Goal: Transaction & Acquisition: Purchase product/service

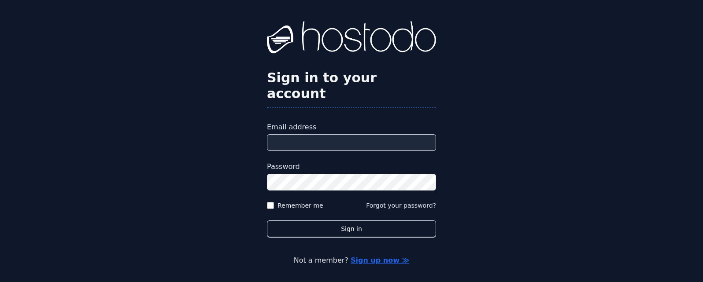
click at [351, 134] on input "Email address" at bounding box center [351, 142] width 169 height 17
type input "**********"
click at [288, 201] on label "Remember me" at bounding box center [300, 205] width 46 height 9
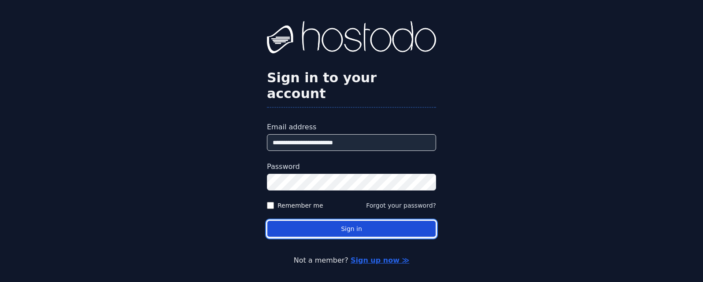
click at [342, 221] on button "Sign in" at bounding box center [351, 229] width 169 height 17
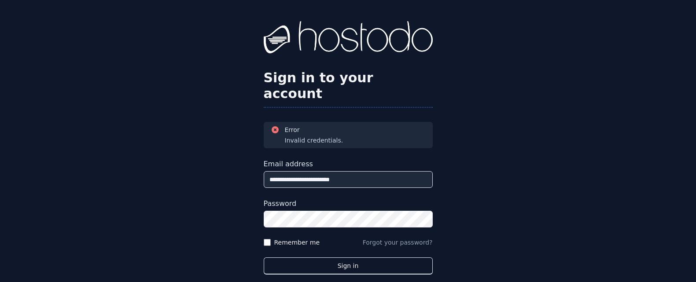
click at [393, 238] on button "Forgot your password?" at bounding box center [398, 242] width 70 height 9
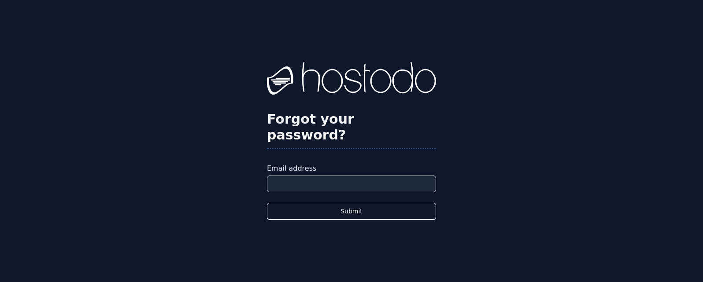
click at [332, 176] on input "Email address" at bounding box center [351, 184] width 169 height 17
type input "**********"
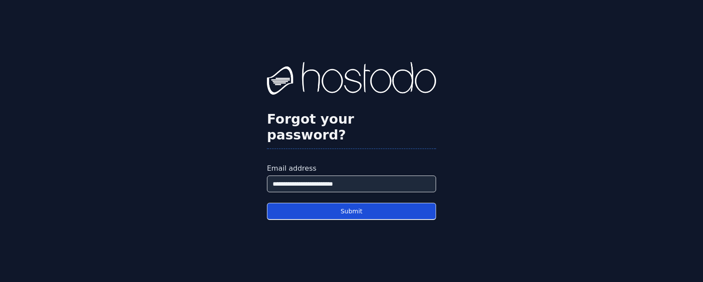
click at [337, 204] on button "Submit" at bounding box center [351, 211] width 169 height 17
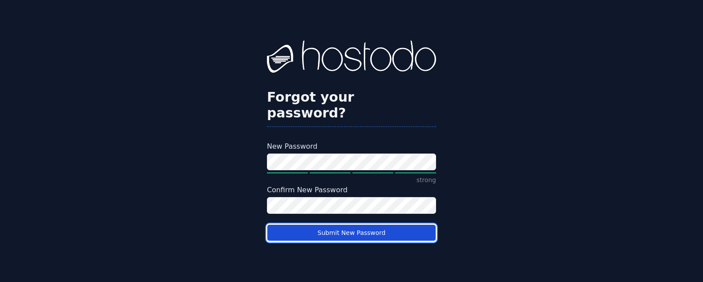
click at [344, 225] on button "Submit New Password" at bounding box center [351, 232] width 169 height 17
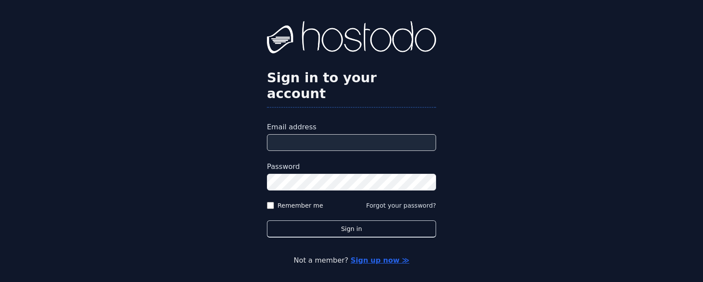
click at [330, 134] on input "Email address" at bounding box center [351, 142] width 169 height 17
type input "**********"
click at [286, 201] on label "Remember me" at bounding box center [300, 205] width 46 height 9
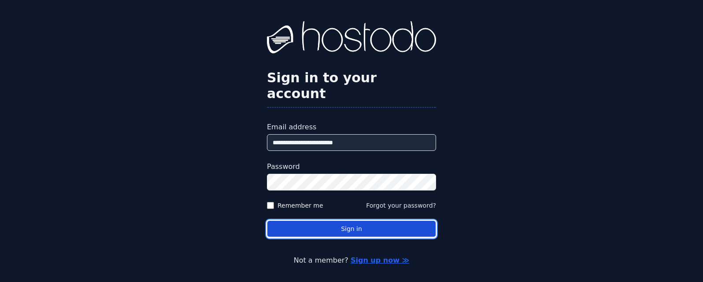
click at [345, 221] on button "Sign in" at bounding box center [351, 229] width 169 height 17
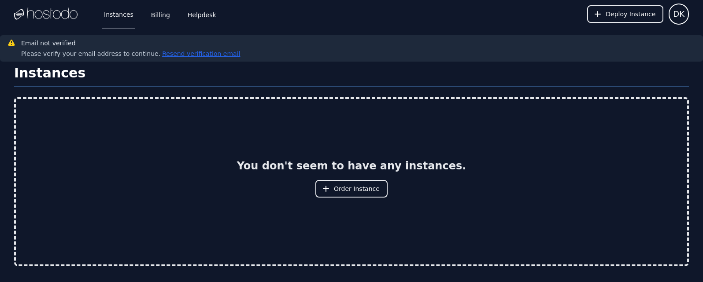
click at [202, 53] on button "Resend verification email" at bounding box center [200, 53] width 80 height 9
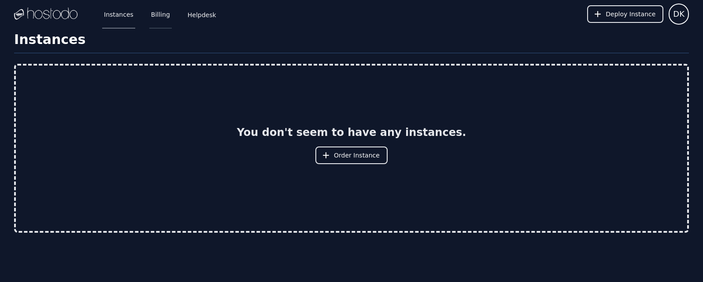
click at [160, 16] on link "Billing" at bounding box center [160, 14] width 22 height 29
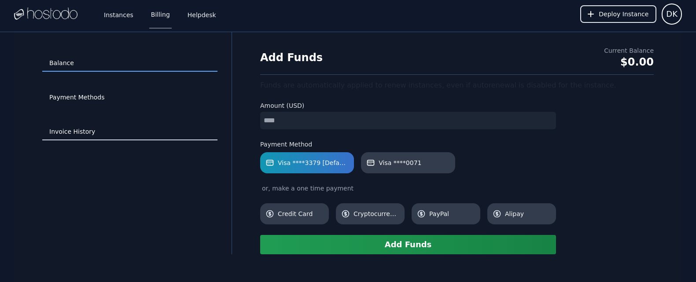
click at [88, 132] on link "Invoice History" at bounding box center [129, 132] width 175 height 17
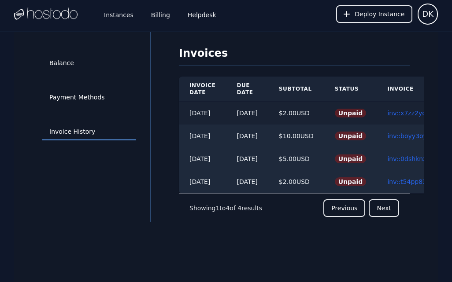
click at [411, 114] on link "inv::x7zz2yopml ≫" at bounding box center [415, 113] width 56 height 7
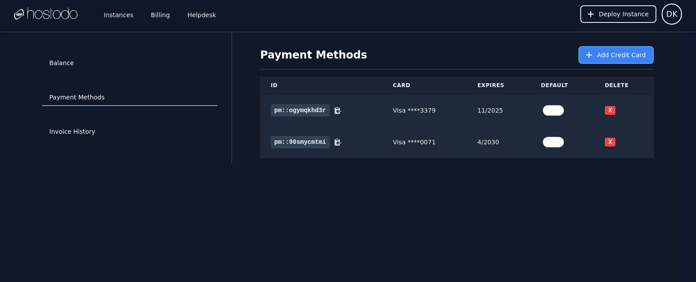
click at [611, 58] on span "Add Credit Card" at bounding box center [621, 55] width 49 height 9
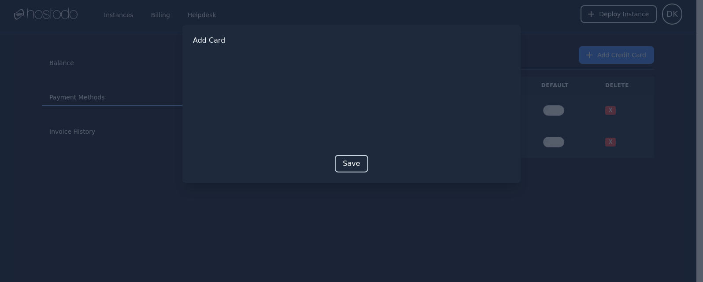
click at [350, 161] on button "Save" at bounding box center [351, 164] width 33 height 18
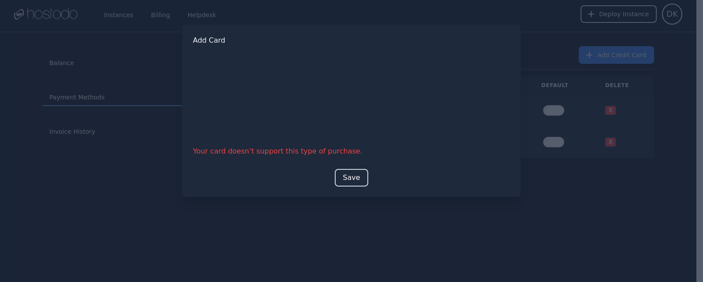
click at [349, 178] on button "Save" at bounding box center [351, 178] width 33 height 18
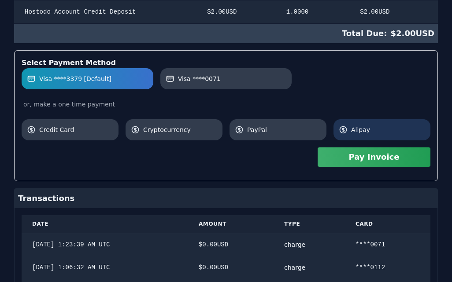
scroll to position [204, 0]
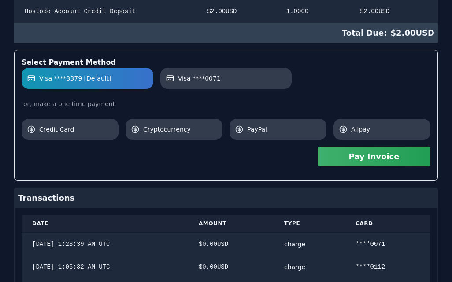
click at [397, 158] on button "Pay Invoice" at bounding box center [373, 156] width 113 height 19
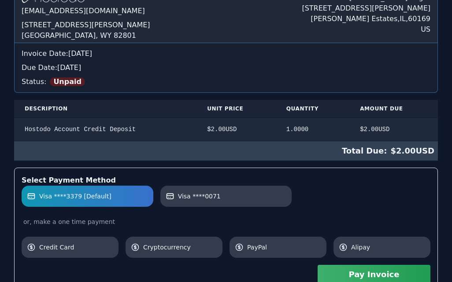
scroll to position [85, 0]
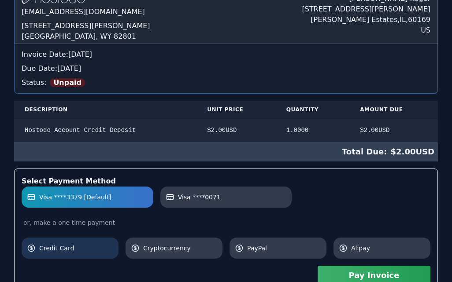
click at [94, 245] on span "Credit Card" at bounding box center [76, 248] width 74 height 9
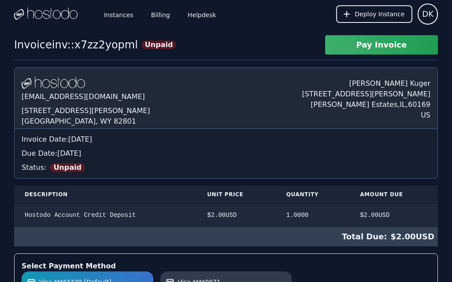
scroll to position [85, 0]
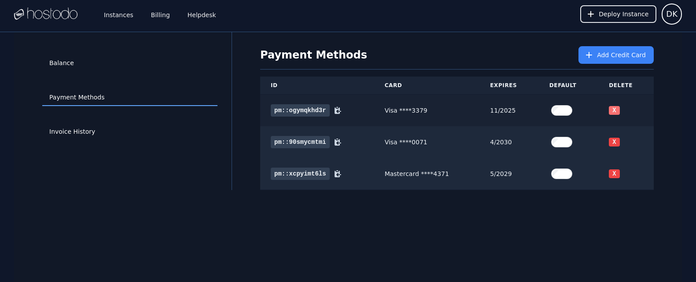
click at [615, 110] on button "X" at bounding box center [614, 110] width 11 height 9
click at [613, 140] on button "X" at bounding box center [614, 142] width 11 height 9
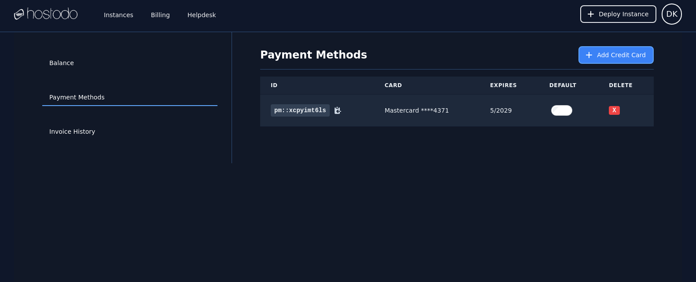
click at [605, 56] on span "Add Credit Card" at bounding box center [621, 55] width 49 height 9
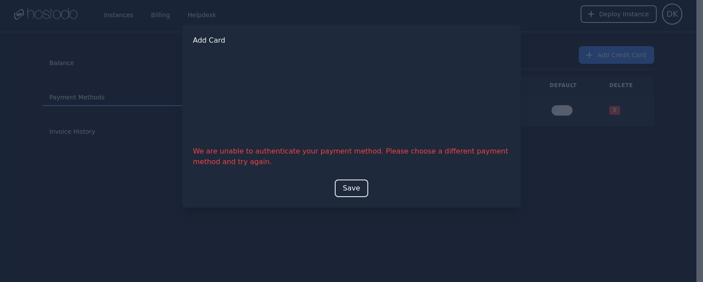
click at [546, 66] on div at bounding box center [351, 141] width 703 height 282
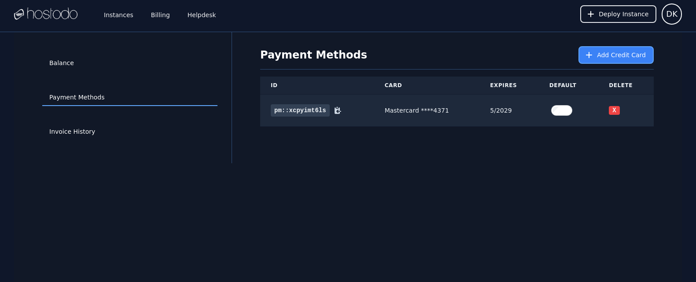
click at [600, 55] on button "Add Credit Card" at bounding box center [615, 55] width 75 height 18
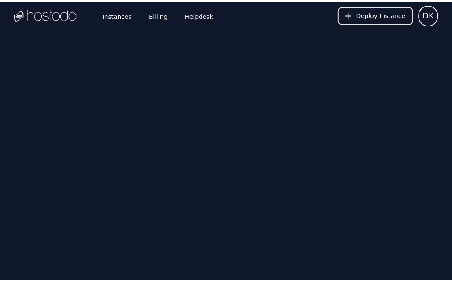
scroll to position [85, 0]
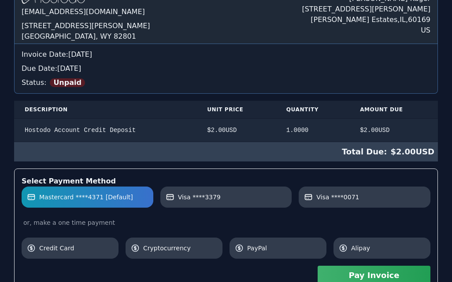
click at [357, 275] on button "Pay Invoice" at bounding box center [373, 275] width 113 height 19
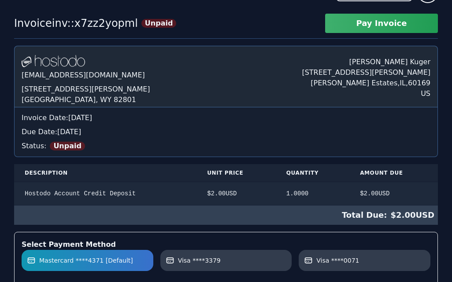
scroll to position [0, 0]
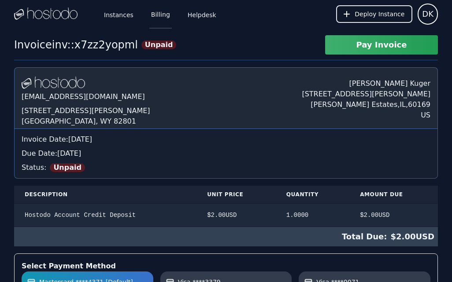
click at [158, 15] on link "Billing" at bounding box center [160, 14] width 22 height 29
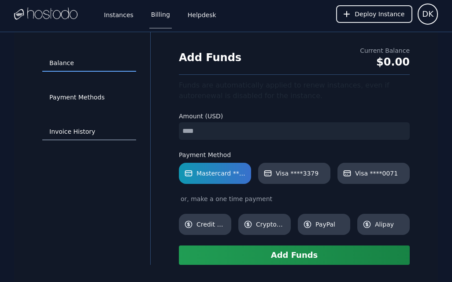
click at [83, 132] on link "Invoice History" at bounding box center [89, 132] width 94 height 17
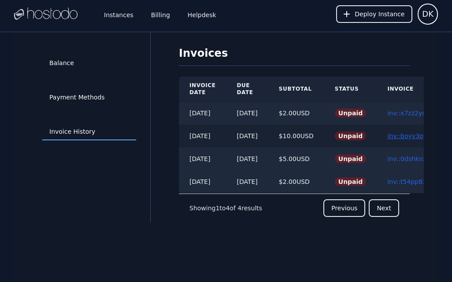
click at [413, 136] on link "inv::boyy3oy8ux ≫" at bounding box center [415, 135] width 57 height 7
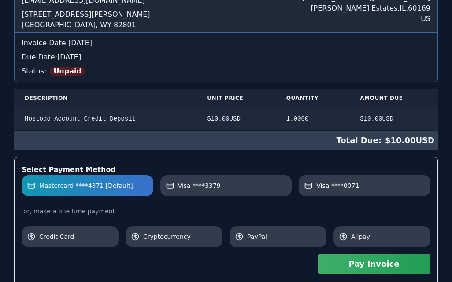
scroll to position [124, 0]
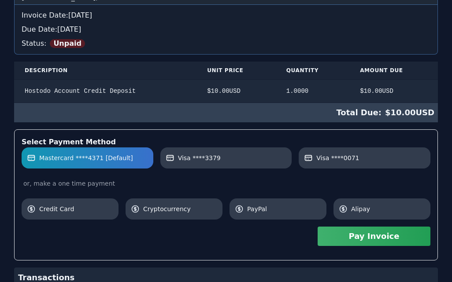
click at [372, 240] on button "Pay Invoice" at bounding box center [373, 236] width 113 height 19
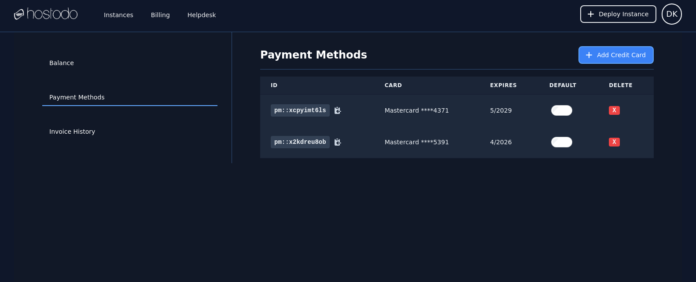
click at [619, 57] on span "Add Credit Card" at bounding box center [621, 55] width 49 height 9
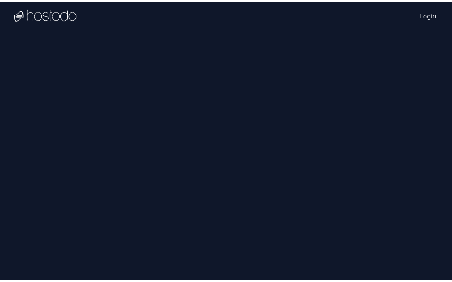
scroll to position [124, 0]
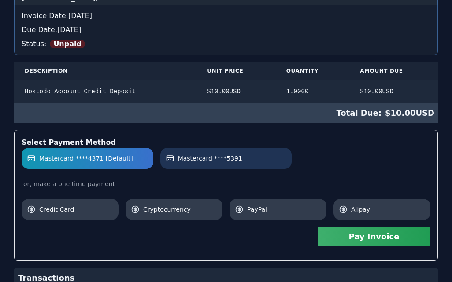
click at [228, 161] on span "Mastercard ****5391" at bounding box center [210, 158] width 64 height 9
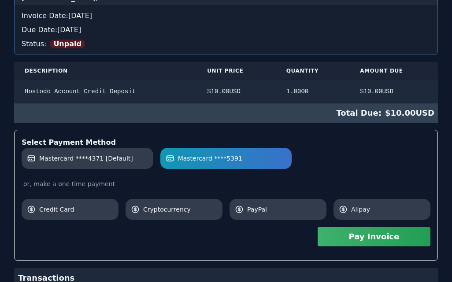
click at [372, 236] on button "Pay Invoice" at bounding box center [373, 236] width 113 height 19
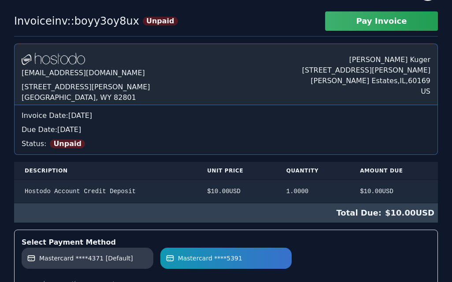
scroll to position [0, 0]
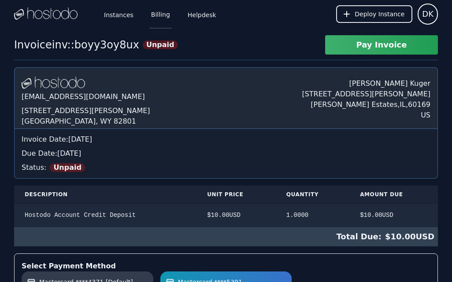
click at [156, 12] on link "Billing" at bounding box center [160, 14] width 22 height 29
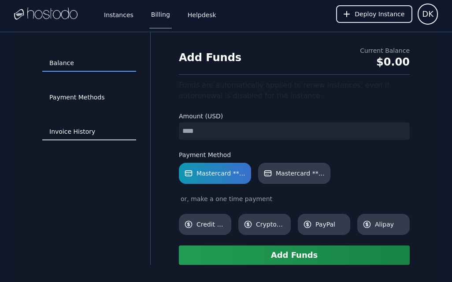
click at [92, 133] on link "Invoice History" at bounding box center [89, 132] width 94 height 17
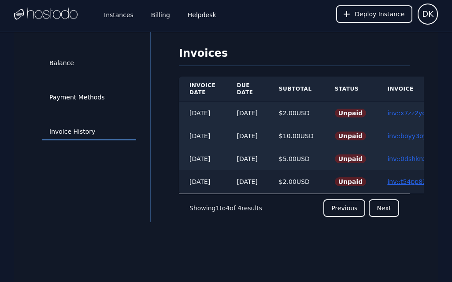
click at [402, 180] on link "inv::t54pp83n3p ≫" at bounding box center [415, 181] width 57 height 7
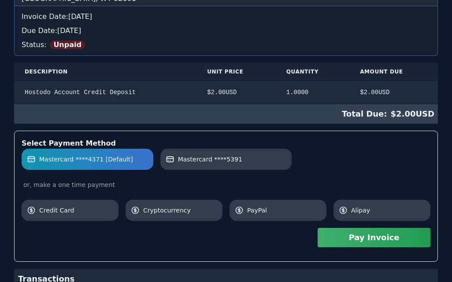
scroll to position [123, 0]
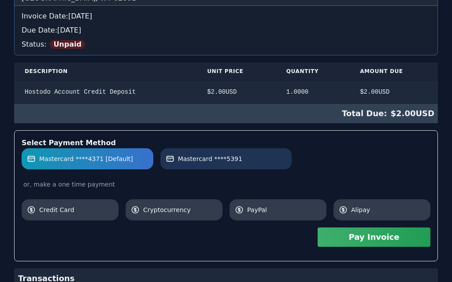
click at [229, 162] on span "Mastercard ****5391" at bounding box center [210, 159] width 64 height 9
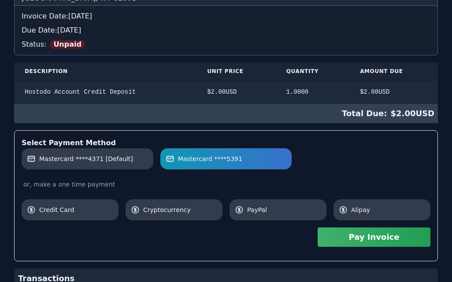
click at [373, 234] on button "Pay Invoice" at bounding box center [373, 237] width 113 height 19
click at [375, 238] on button "Pay Invoice" at bounding box center [373, 237] width 113 height 19
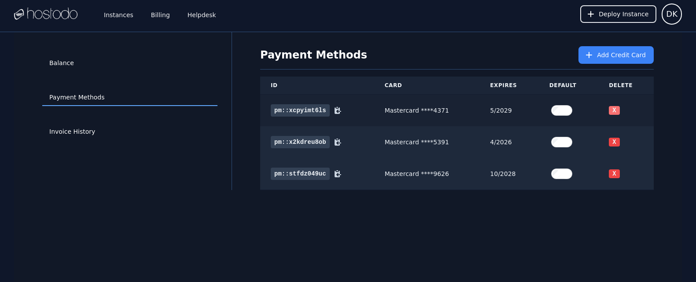
click at [618, 109] on button "X" at bounding box center [614, 110] width 11 height 9
click at [616, 138] on button "X" at bounding box center [614, 142] width 11 height 9
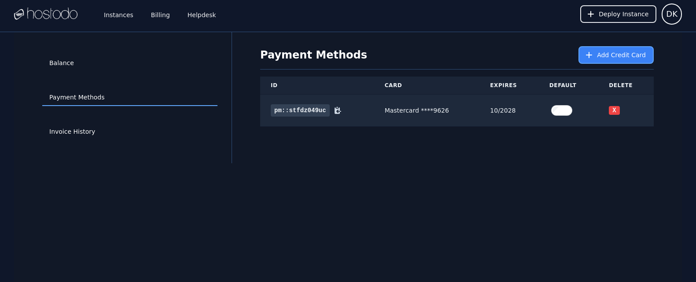
click at [622, 57] on span "Add Credit Card" at bounding box center [621, 55] width 49 height 9
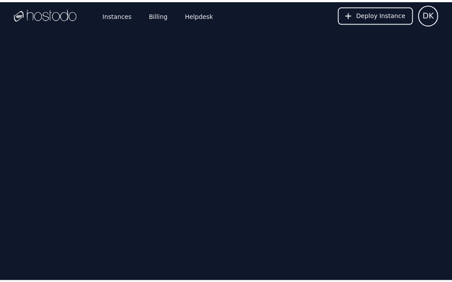
scroll to position [123, 0]
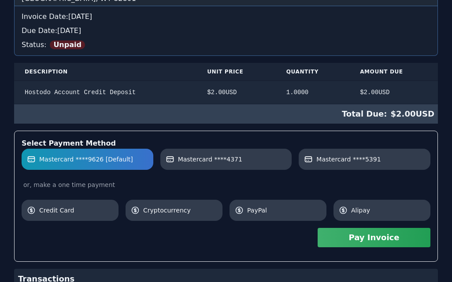
click at [372, 239] on button "Pay Invoice" at bounding box center [373, 237] width 113 height 19
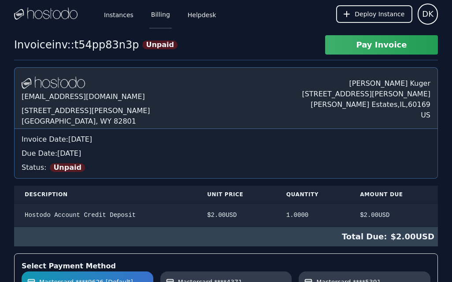
click at [152, 12] on link "Billing" at bounding box center [160, 14] width 22 height 29
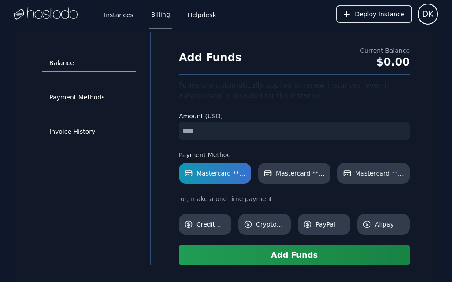
click at [207, 132] on input "number" at bounding box center [294, 131] width 231 height 18
type input "**"
click at [294, 255] on button "Add Funds" at bounding box center [294, 255] width 231 height 19
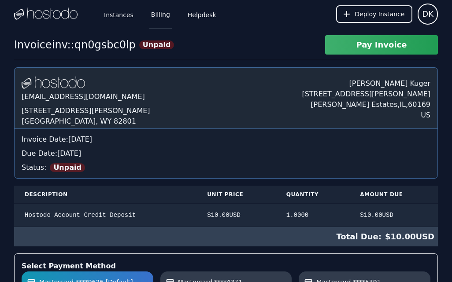
click at [158, 16] on link "Billing" at bounding box center [160, 14] width 22 height 29
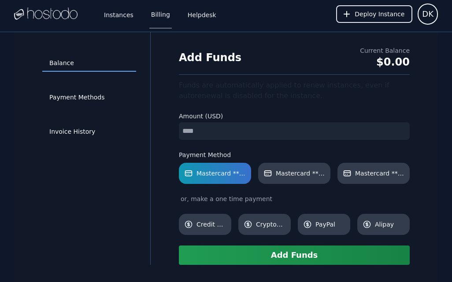
click at [228, 133] on input "number" at bounding box center [294, 131] width 231 height 18
type input "*"
click at [343, 254] on button "Add Funds" at bounding box center [294, 255] width 231 height 19
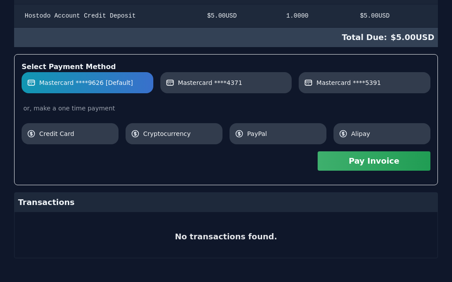
scroll to position [204, 0]
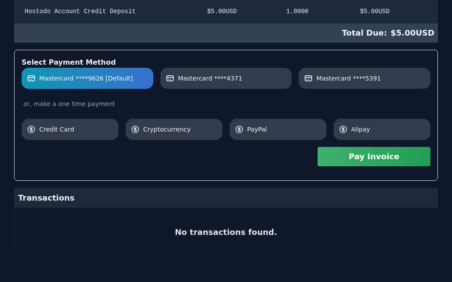
click at [374, 158] on button "Pay Invoice" at bounding box center [373, 156] width 113 height 19
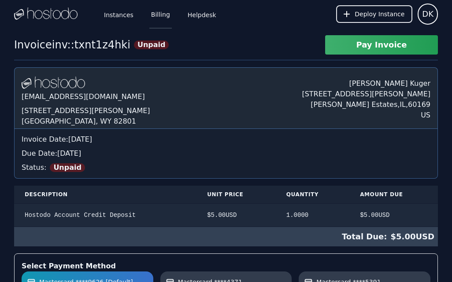
click at [162, 16] on link "Billing" at bounding box center [160, 14] width 22 height 29
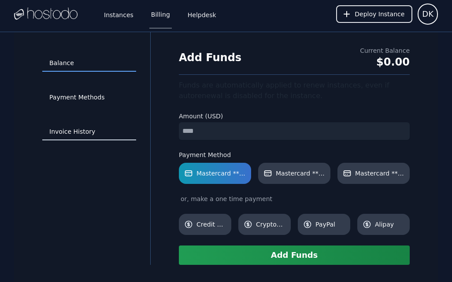
click at [93, 133] on link "Invoice History" at bounding box center [89, 132] width 94 height 17
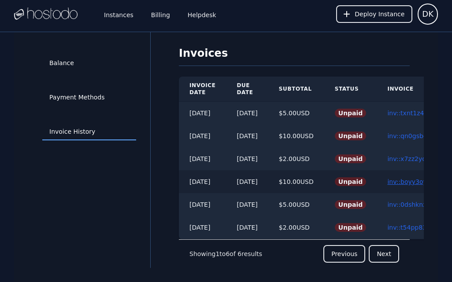
click at [408, 182] on link "inv::boyy3oy8ux ≫" at bounding box center [415, 181] width 57 height 7
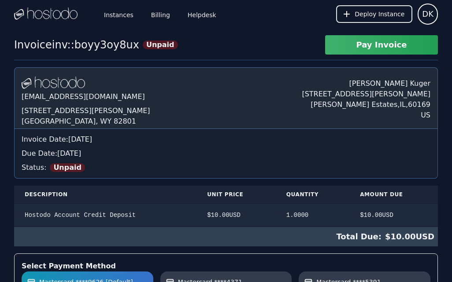
click at [411, 45] on button "Pay Invoice" at bounding box center [381, 44] width 113 height 19
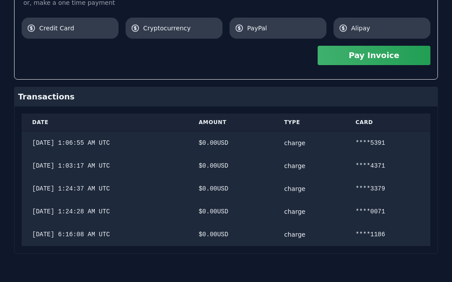
click at [384, 59] on button "Pay Invoice" at bounding box center [373, 55] width 113 height 19
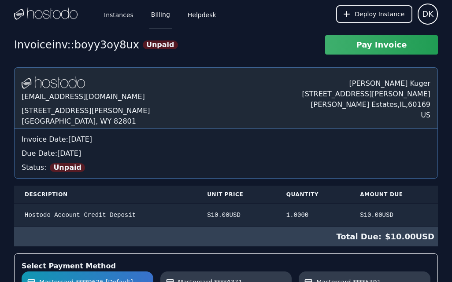
click at [158, 16] on link "Billing" at bounding box center [160, 14] width 22 height 29
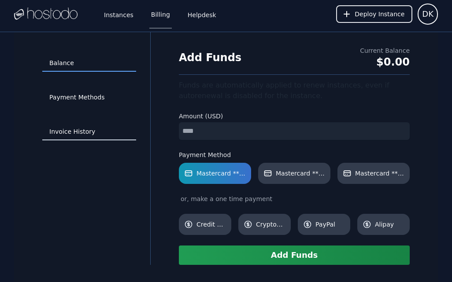
click at [93, 131] on link "Invoice History" at bounding box center [89, 132] width 94 height 17
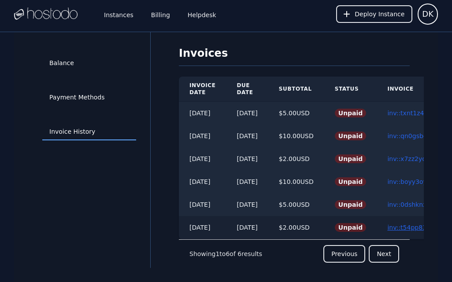
click at [407, 230] on link "inv::t54pp83n3p ≫" at bounding box center [415, 227] width 57 height 7
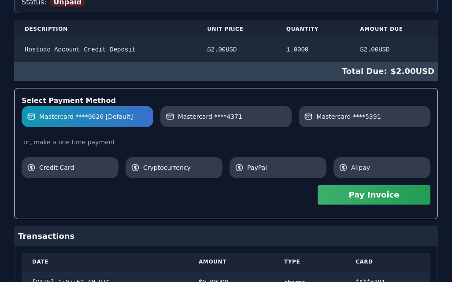
scroll to position [167, 0]
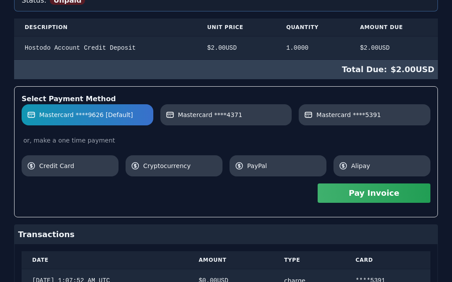
click at [375, 193] on button "Pay Invoice" at bounding box center [373, 193] width 113 height 19
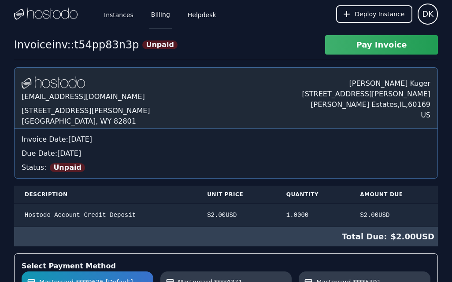
click at [154, 16] on link "Billing" at bounding box center [160, 14] width 22 height 29
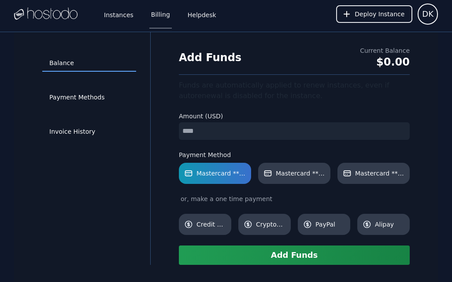
click at [205, 132] on input "number" at bounding box center [294, 131] width 231 height 18
type input "*"
click at [350, 257] on button "Add Funds" at bounding box center [294, 255] width 231 height 19
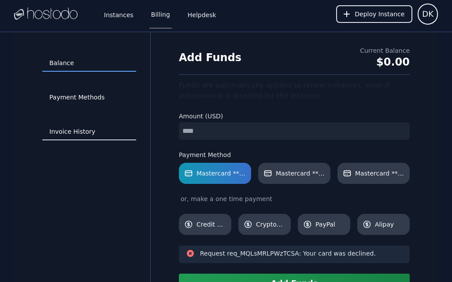
click at [92, 129] on link "Invoice History" at bounding box center [89, 132] width 94 height 17
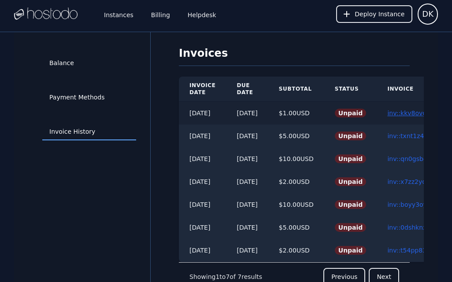
click at [401, 111] on link "inv::kkv8ovglu6 ≫" at bounding box center [414, 113] width 55 height 7
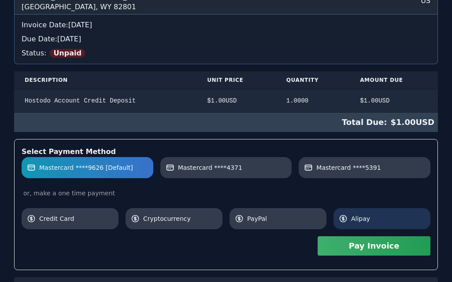
scroll to position [115, 0]
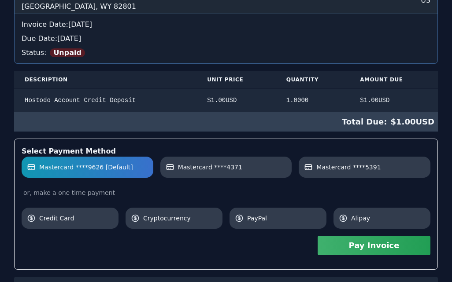
click at [372, 246] on button "Pay Invoice" at bounding box center [373, 245] width 113 height 19
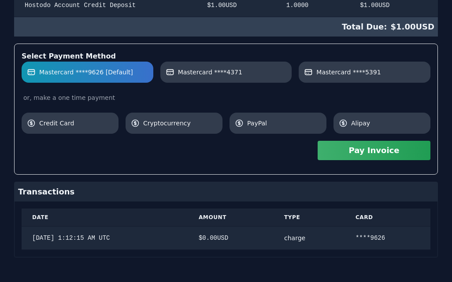
scroll to position [213, 0]
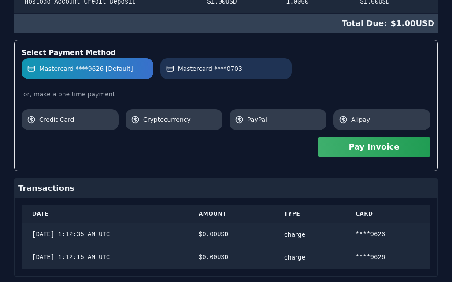
click at [232, 68] on span "Mastercard ****0703" at bounding box center [210, 68] width 64 height 9
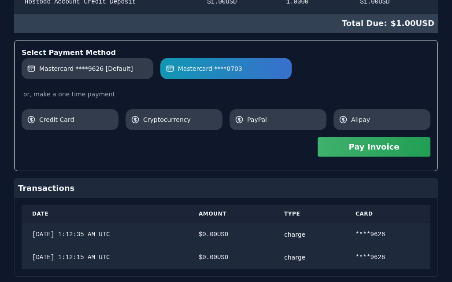
click at [363, 148] on button "Pay Invoice" at bounding box center [373, 146] width 113 height 19
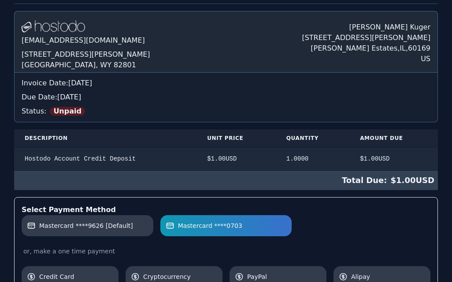
scroll to position [10, 0]
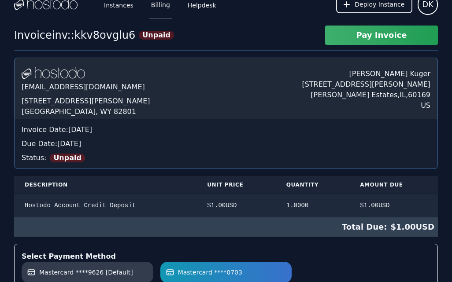
click at [159, 6] on link "Billing" at bounding box center [160, 4] width 22 height 29
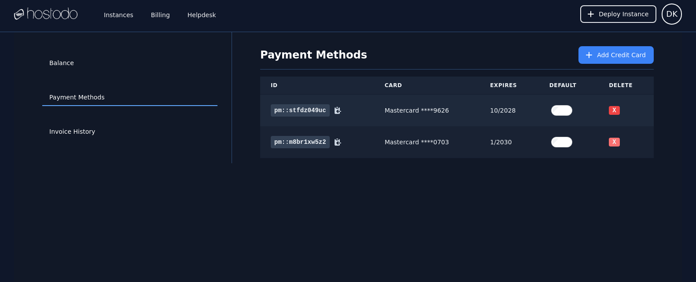
click at [616, 142] on button "X" at bounding box center [614, 142] width 11 height 9
click at [610, 52] on span "Add Credit Card" at bounding box center [621, 55] width 49 height 9
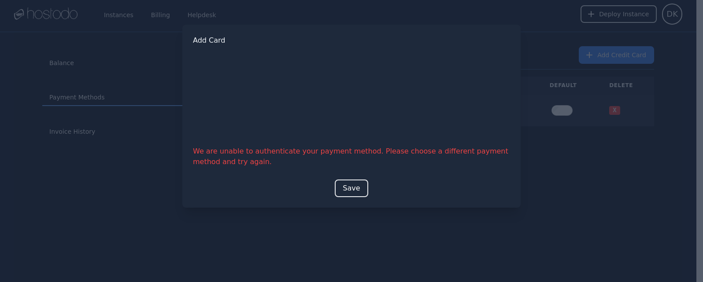
click at [361, 247] on div at bounding box center [351, 141] width 703 height 282
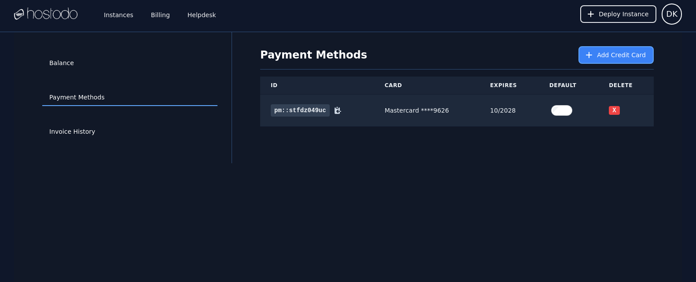
click at [602, 53] on span "Add Credit Card" at bounding box center [621, 55] width 49 height 9
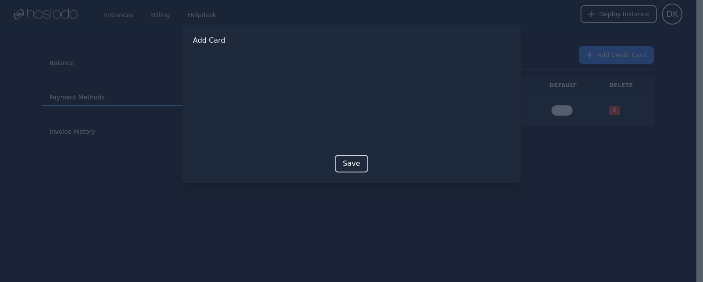
click at [352, 166] on button "Save" at bounding box center [351, 164] width 33 height 18
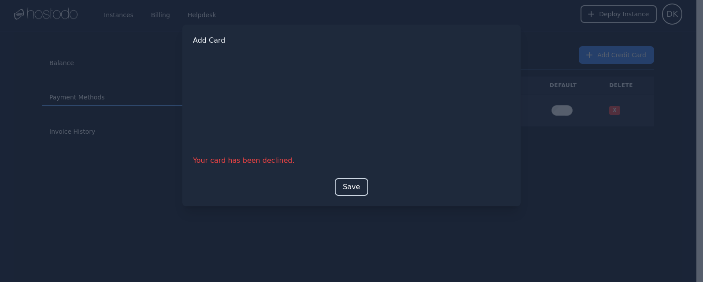
click at [347, 188] on button "Save" at bounding box center [351, 187] width 33 height 18
click at [348, 175] on button "Save" at bounding box center [351, 178] width 33 height 18
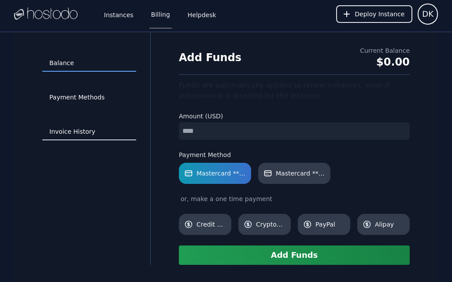
click at [77, 132] on link "Invoice History" at bounding box center [89, 132] width 94 height 17
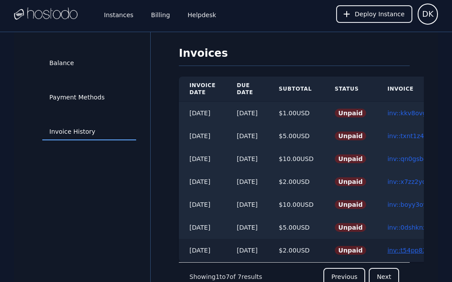
click at [409, 250] on link "inv::t54pp83n3p ≫" at bounding box center [415, 250] width 57 height 7
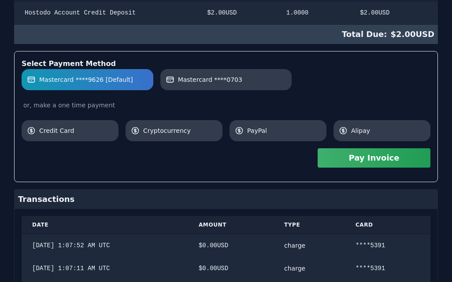
scroll to position [204, 0]
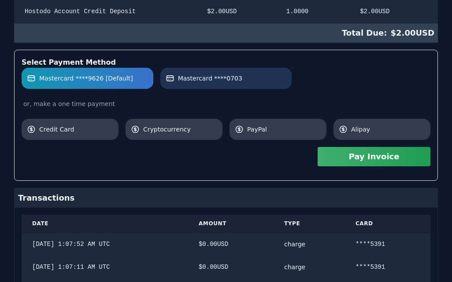
click at [255, 82] on label "Mastercard ****0703" at bounding box center [226, 78] width 121 height 9
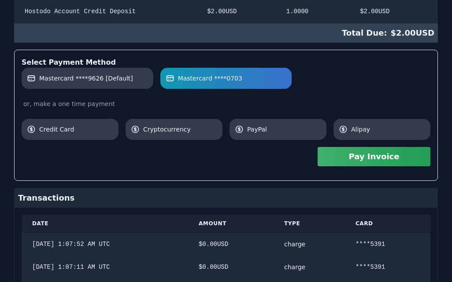
click at [376, 156] on button "Pay Invoice" at bounding box center [373, 156] width 113 height 19
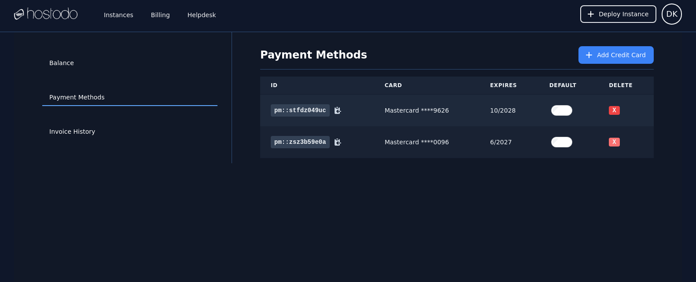
click at [617, 142] on button "X" at bounding box center [614, 142] width 11 height 9
click at [619, 54] on span "Add Credit Card" at bounding box center [621, 55] width 49 height 9
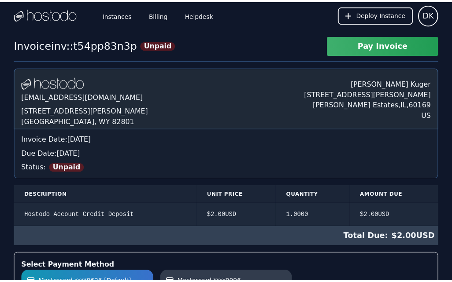
scroll to position [204, 0]
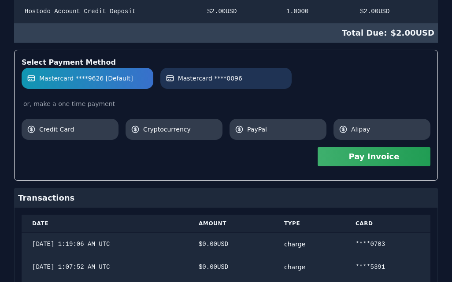
click at [233, 81] on span "Mastercard ****0096" at bounding box center [210, 78] width 64 height 9
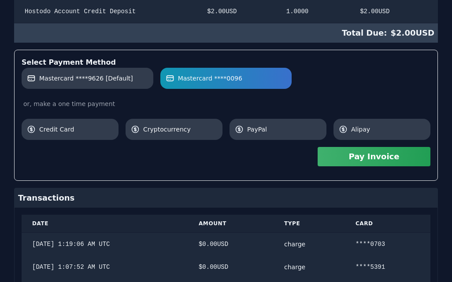
click at [364, 158] on button "Pay Invoice" at bounding box center [373, 156] width 113 height 19
